Goal: Obtain resource: Download file/media

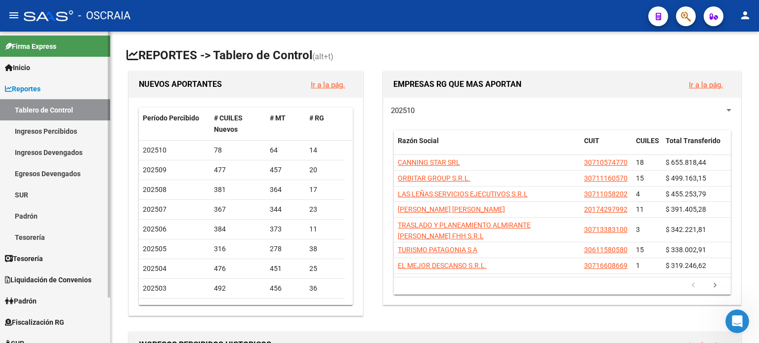
click at [35, 237] on link "Tesorería" at bounding box center [55, 237] width 110 height 21
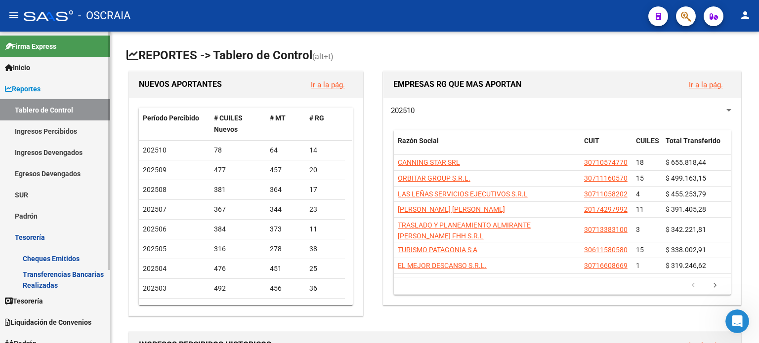
click at [62, 130] on link "Ingresos Percibidos" at bounding box center [55, 131] width 110 height 21
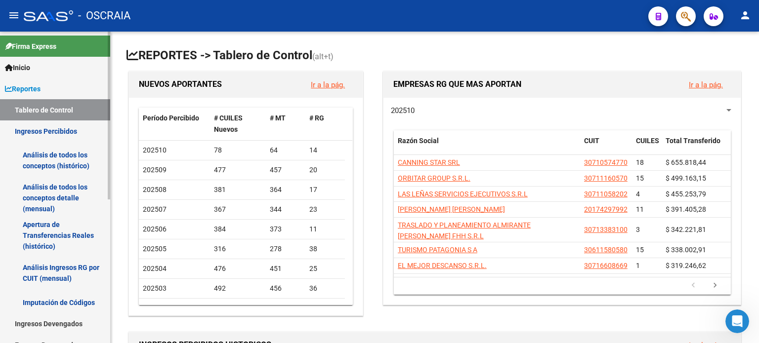
click at [45, 233] on link "Apertura de Transferencias Reales (histórico)" at bounding box center [55, 236] width 110 height 38
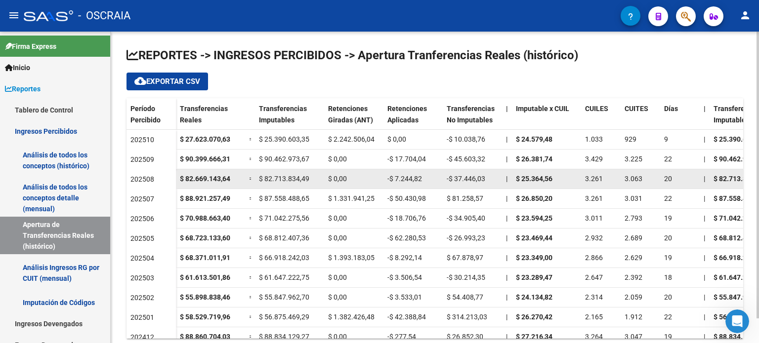
click at [141, 179] on span "202508" at bounding box center [142, 179] width 24 height 8
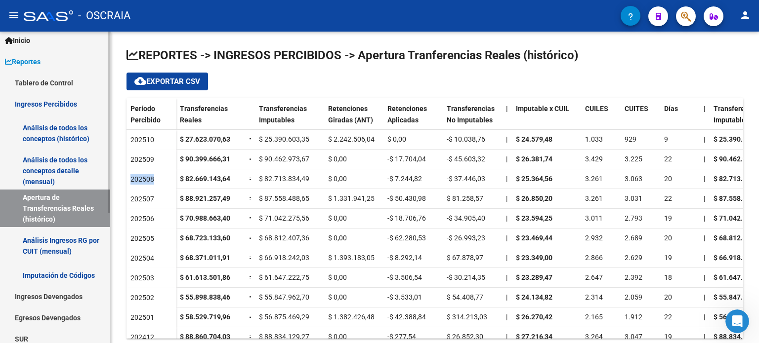
scroll to position [49, 0]
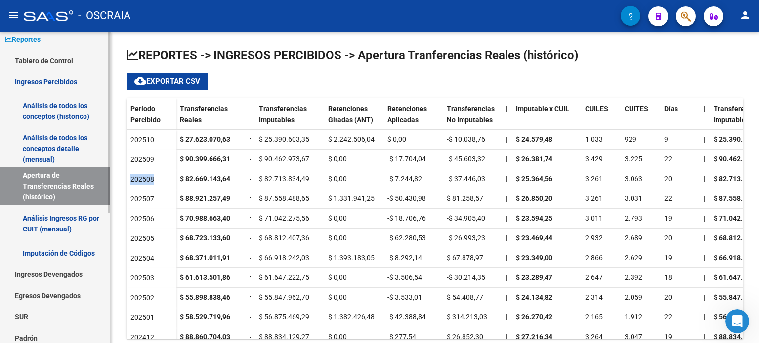
click at [48, 112] on link "Análisis de todos los conceptos (histórico)" at bounding box center [55, 111] width 110 height 38
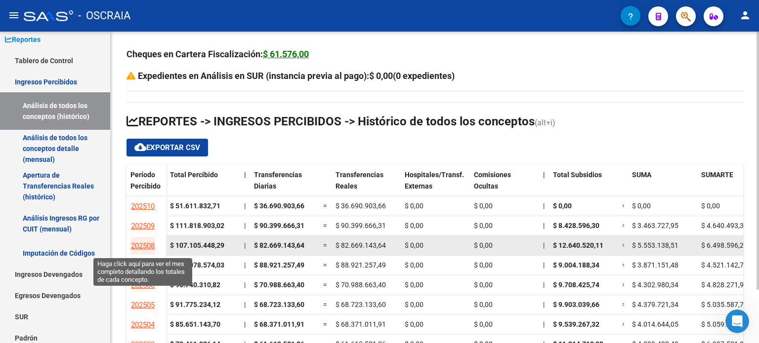
click at [144, 245] on span "202508" at bounding box center [143, 246] width 24 height 9
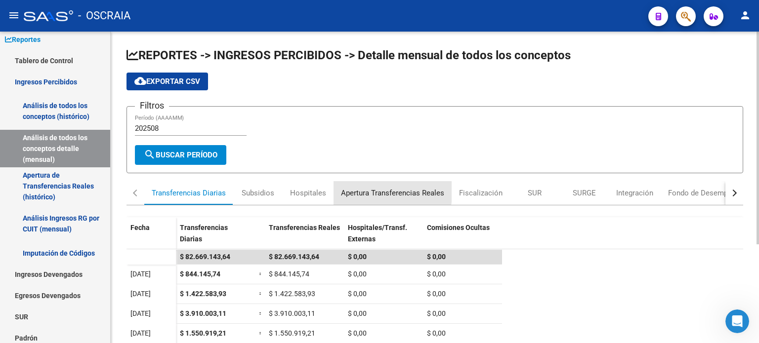
click at [385, 190] on div "Apertura Transferencias Reales" at bounding box center [392, 193] width 103 height 11
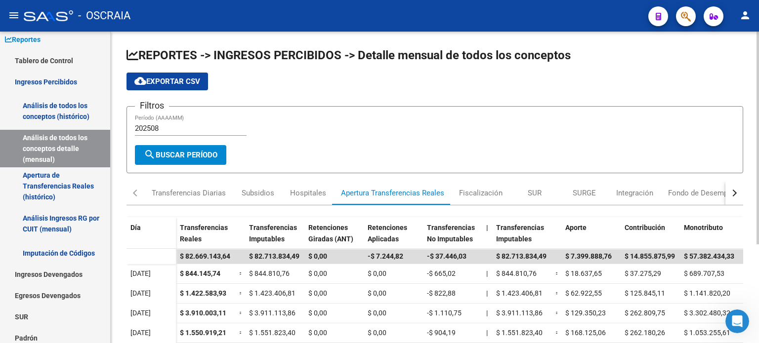
click at [182, 78] on span "cloud_download Exportar CSV" at bounding box center [167, 81] width 66 height 9
